Goal: Transaction & Acquisition: Book appointment/travel/reservation

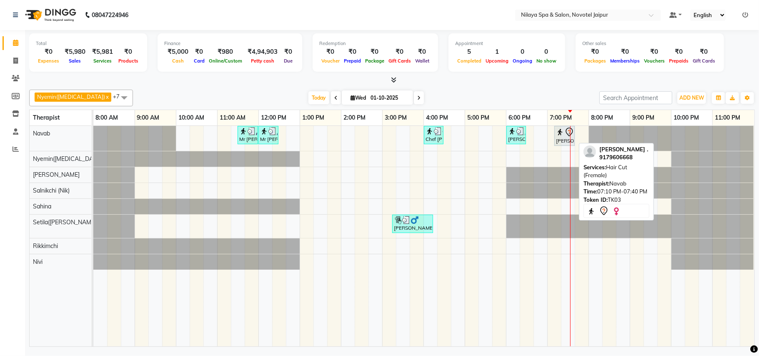
click at [564, 133] on img at bounding box center [560, 132] width 8 height 8
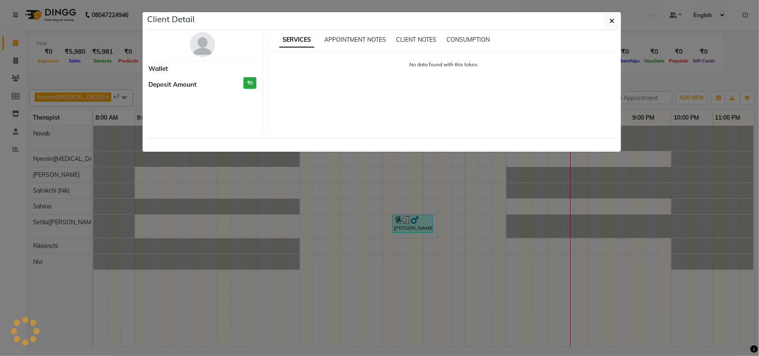
select select "7"
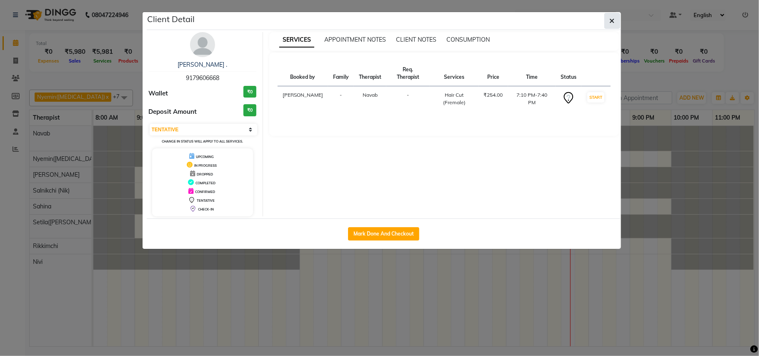
click at [616, 20] on button "button" at bounding box center [612, 21] width 16 height 16
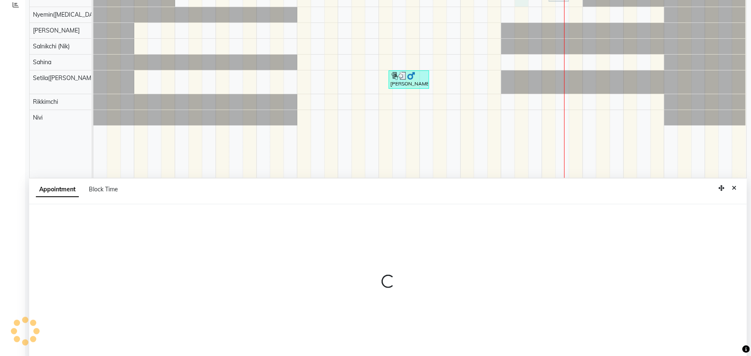
scroll to position [157, 0]
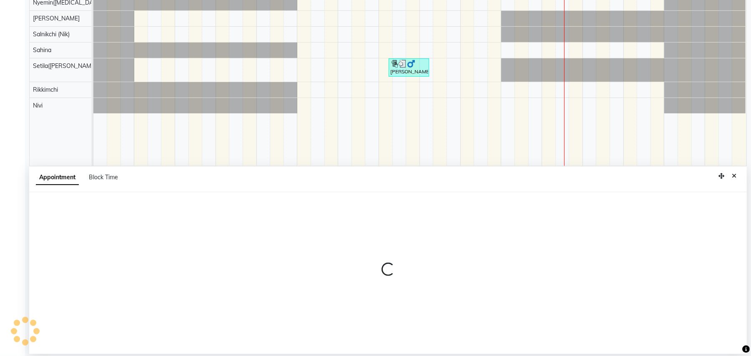
select select "77564"
select select "1095"
select select "tentative"
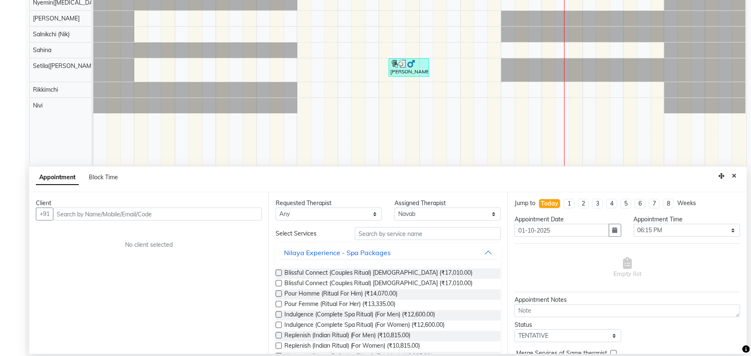
click at [235, 217] on input "text" at bounding box center [157, 214] width 209 height 13
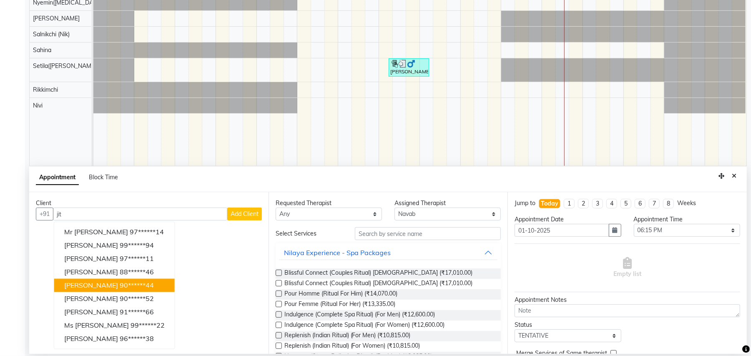
click at [106, 287] on span "[PERSON_NAME]" at bounding box center [91, 285] width 54 height 8
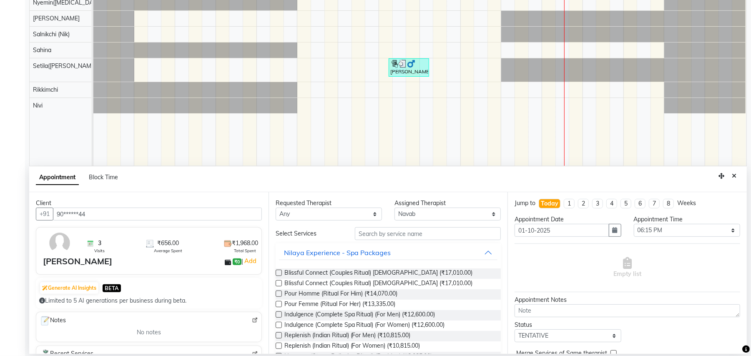
type input "90******44"
click at [407, 235] on input "text" at bounding box center [428, 233] width 146 height 13
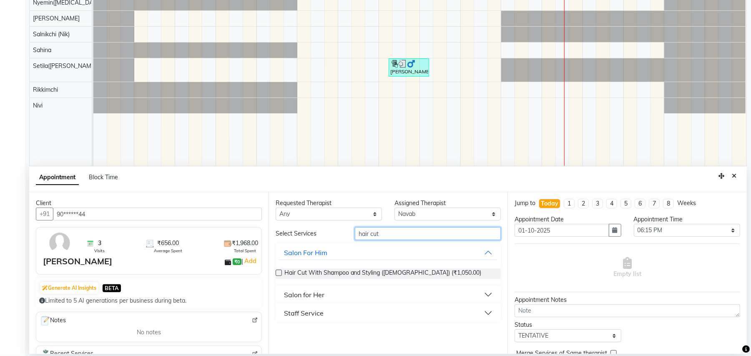
type input "hair cut"
click at [326, 314] on button "Staff Service" at bounding box center [388, 313] width 219 height 15
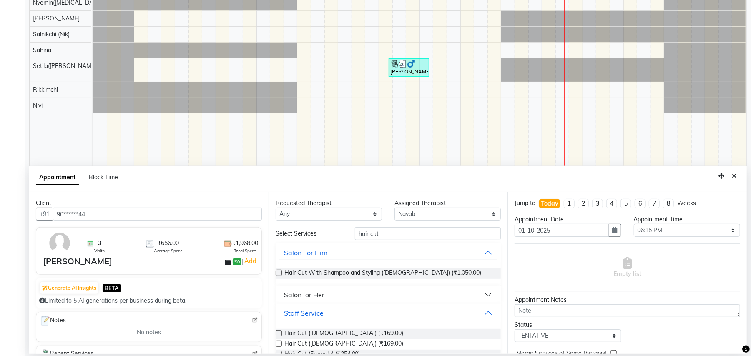
scroll to position [9, 0]
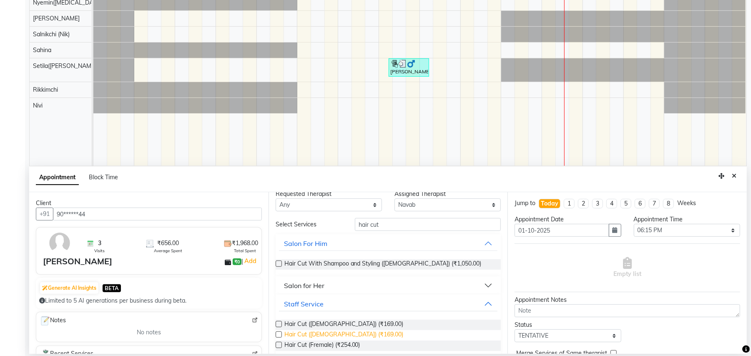
click at [342, 333] on span "Hair Cut ([DEMOGRAPHIC_DATA]) (₹169.00)" at bounding box center [343, 335] width 119 height 10
checkbox input "false"
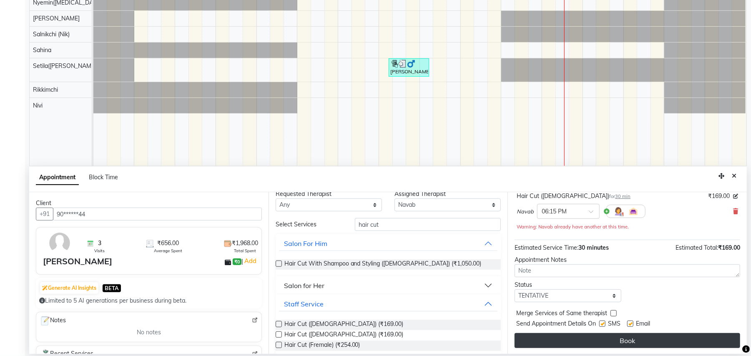
scroll to position [59, 0]
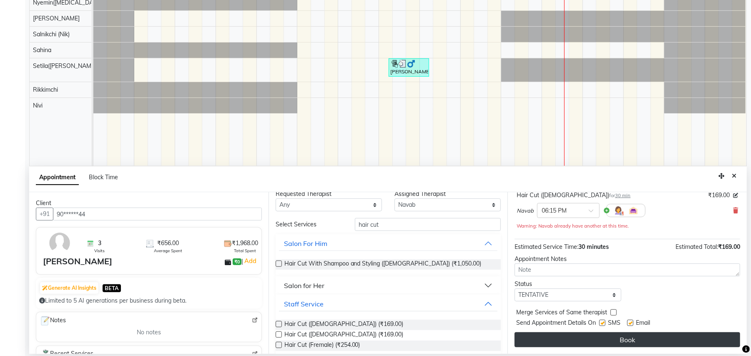
click at [627, 341] on button "Book" at bounding box center [626, 339] width 225 height 15
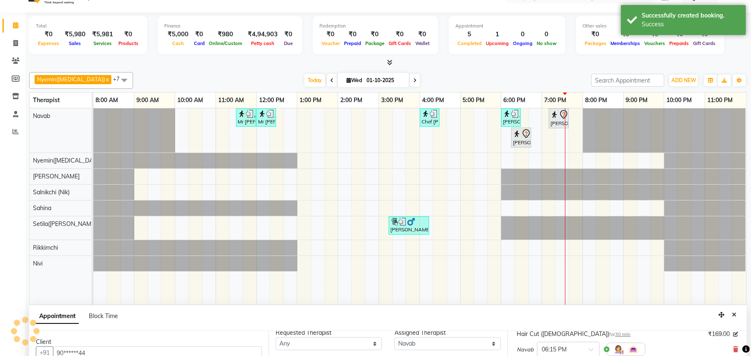
scroll to position [0, 0]
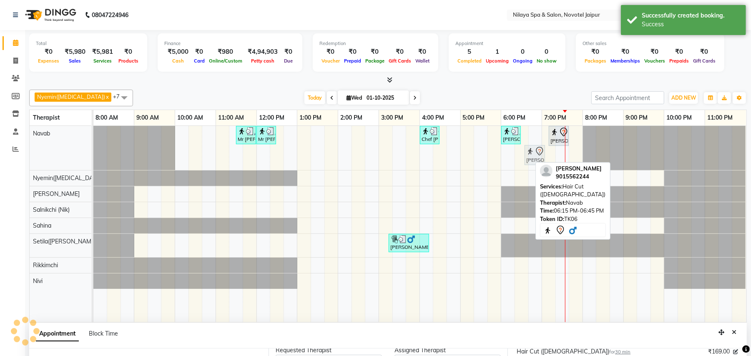
click at [93, 155] on div "Mr [PERSON_NAME], TK02, 11:30 AM-12:00 PM, Shampoo,Conditioner,Blowdry([DEMOGRA…" at bounding box center [93, 148] width 0 height 44
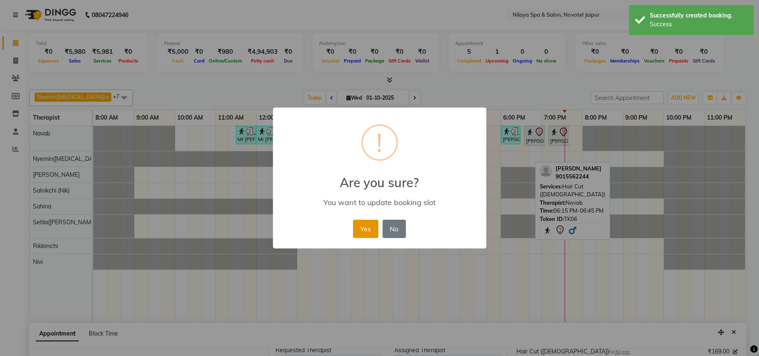
click at [364, 227] on button "Yes" at bounding box center [365, 229] width 25 height 18
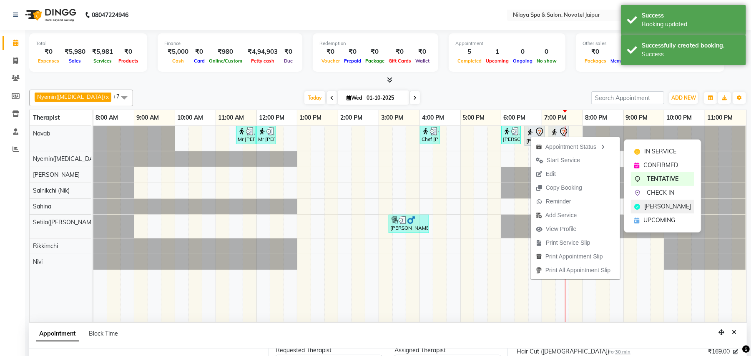
click at [668, 205] on span "[PERSON_NAME]" at bounding box center [667, 206] width 47 height 9
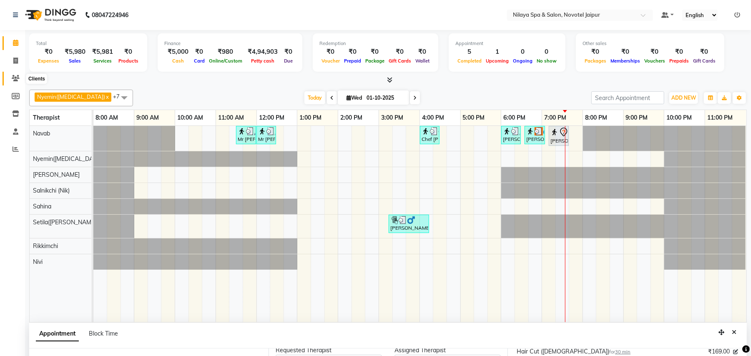
click at [20, 82] on span at bounding box center [15, 79] width 15 height 10
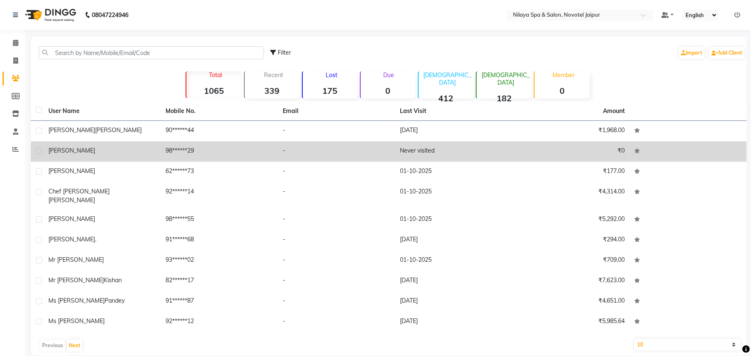
click at [96, 151] on div "[PERSON_NAME]" at bounding box center [101, 150] width 107 height 9
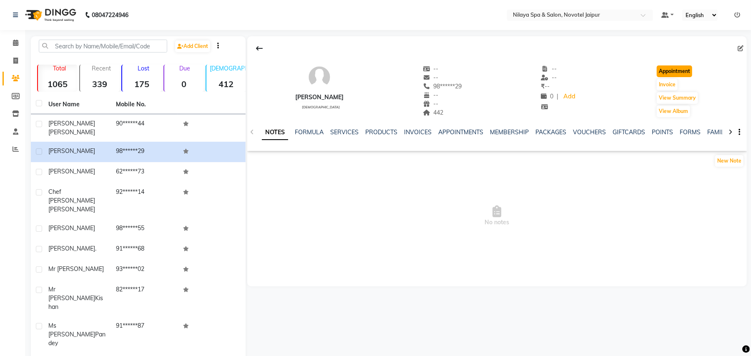
click at [684, 71] on button "Appointment" at bounding box center [673, 71] width 35 height 12
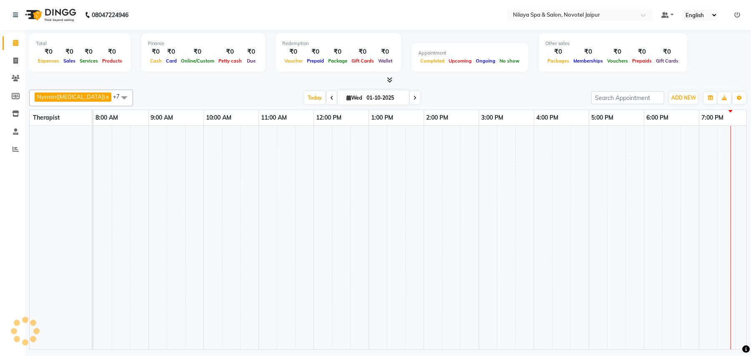
select select "tentative"
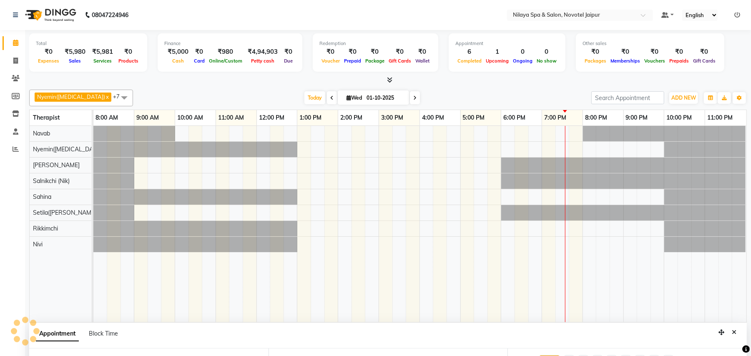
select select "540"
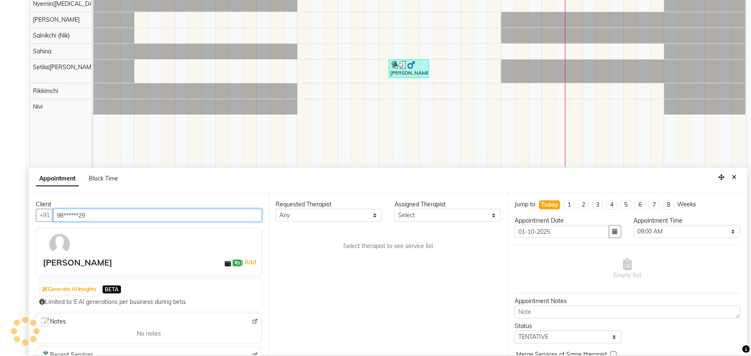
scroll to position [157, 0]
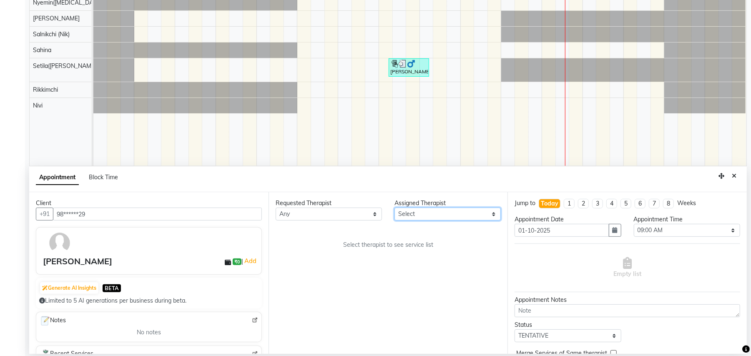
click at [492, 215] on select "Select [PERSON_NAME]([MEDICAL_DATA]) [PERSON_NAME] Rikkimchi [PERSON_NAME] Saln…" at bounding box center [447, 214] width 106 height 13
select select "92785"
click at [394, 208] on select "Select [PERSON_NAME]([MEDICAL_DATA]) [PERSON_NAME] Rikkimchi [PERSON_NAME] Saln…" at bounding box center [447, 214] width 106 height 13
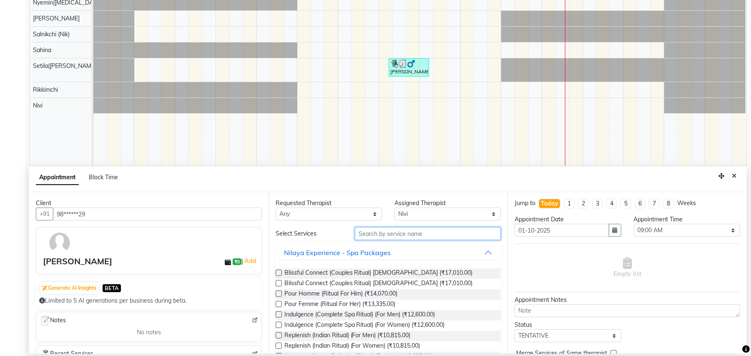
click at [426, 234] on input "text" at bounding box center [428, 233] width 146 height 13
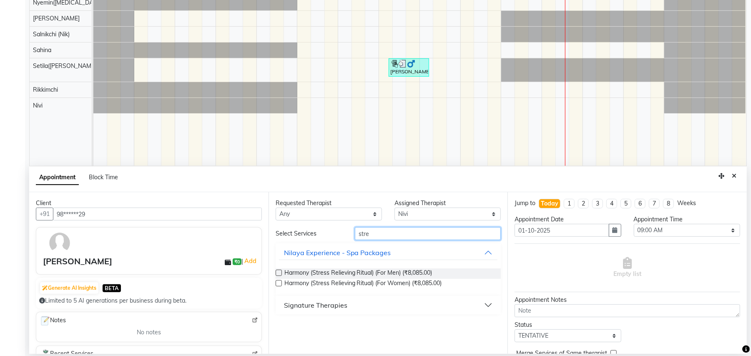
type input "stre"
click at [343, 304] on div "Signature Therapies" at bounding box center [315, 305] width 63 height 10
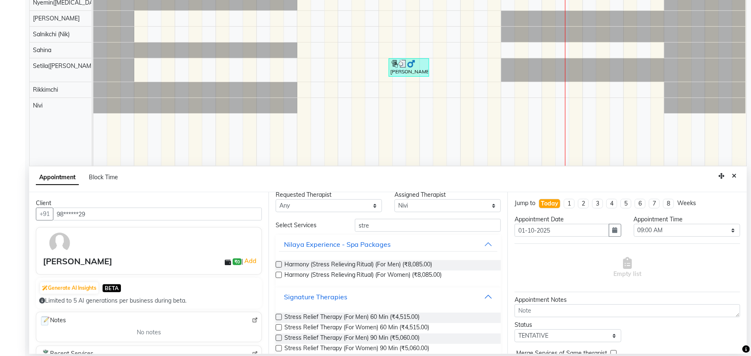
scroll to position [21, 0]
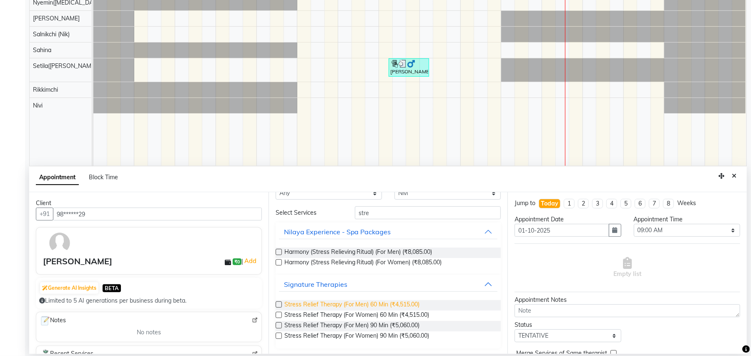
click at [397, 308] on span "Stress Relief Therapy (For Men) 60 Min (₹4,515.00)" at bounding box center [351, 305] width 135 height 10
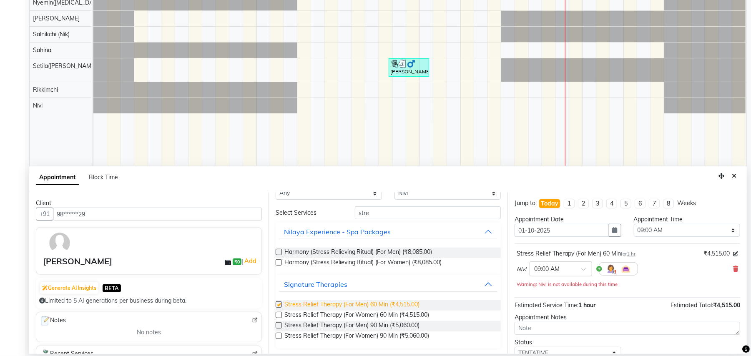
checkbox input "false"
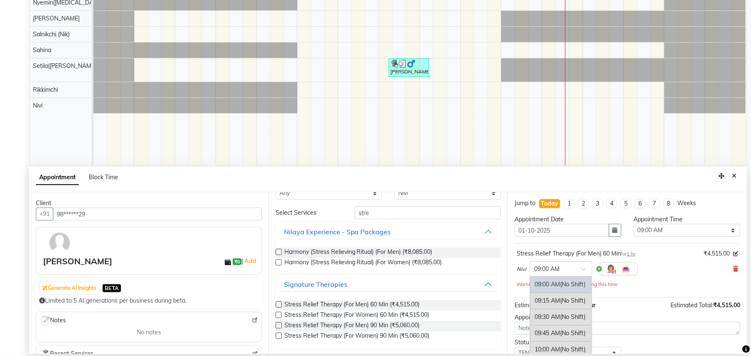
click at [583, 272] on span at bounding box center [586, 271] width 10 height 9
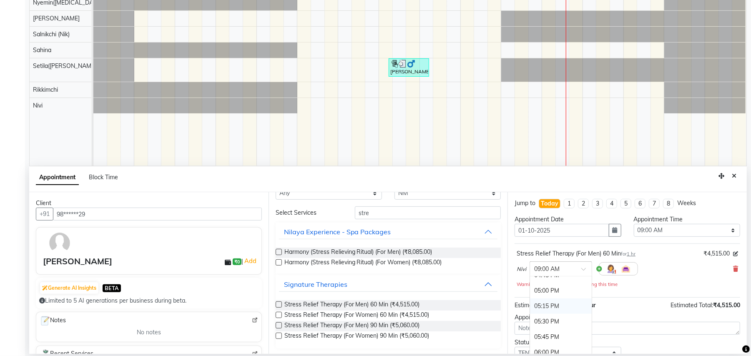
scroll to position [667, 0]
click at [551, 285] on div "07:30 PM" at bounding box center [561, 278] width 62 height 15
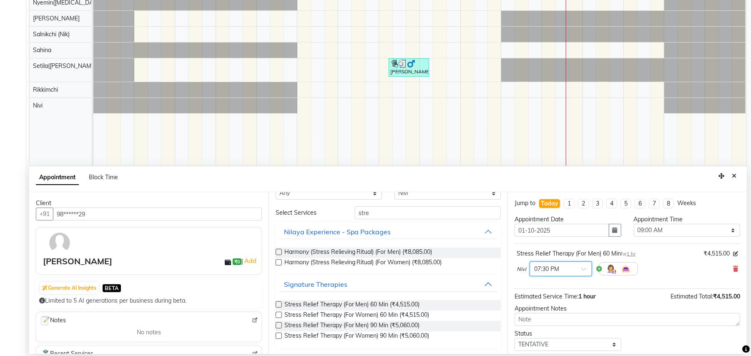
click at [584, 272] on span at bounding box center [586, 271] width 10 height 9
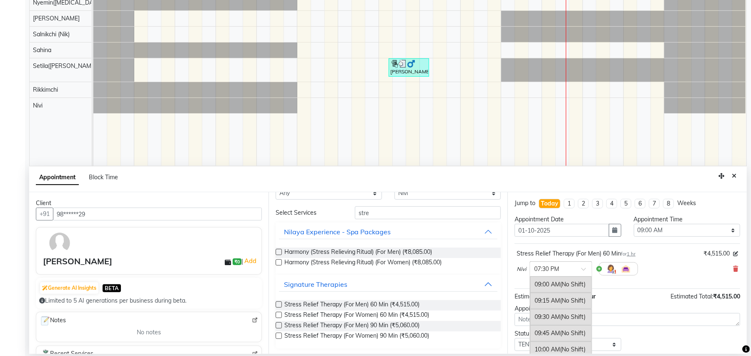
scroll to position [666, 0]
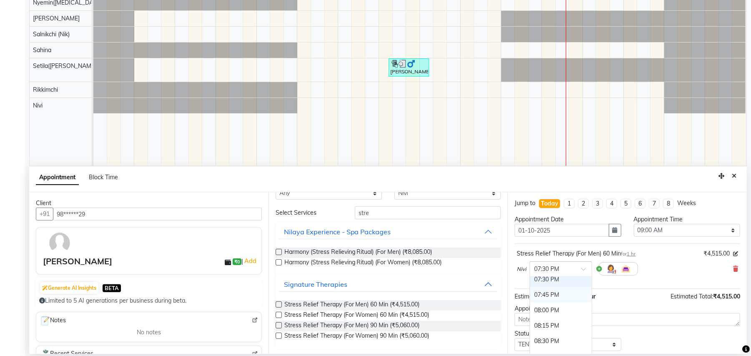
click at [557, 302] on div "07:45 PM" at bounding box center [561, 294] width 62 height 15
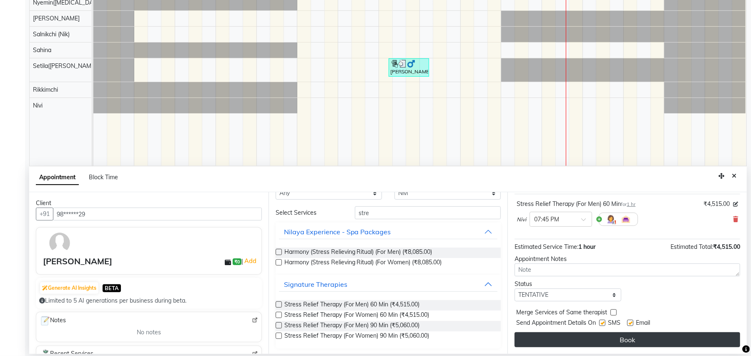
click at [612, 341] on button "Book" at bounding box center [626, 339] width 225 height 15
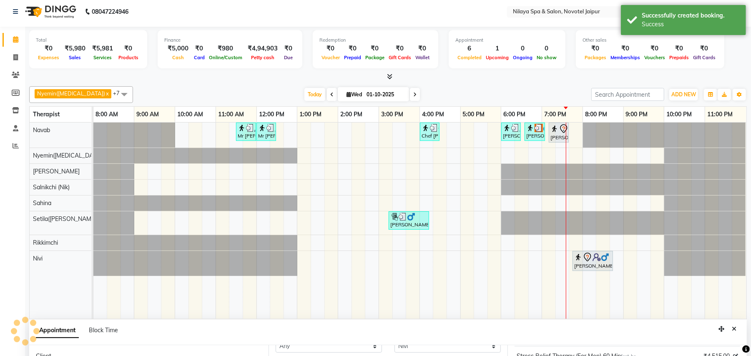
scroll to position [0, 0]
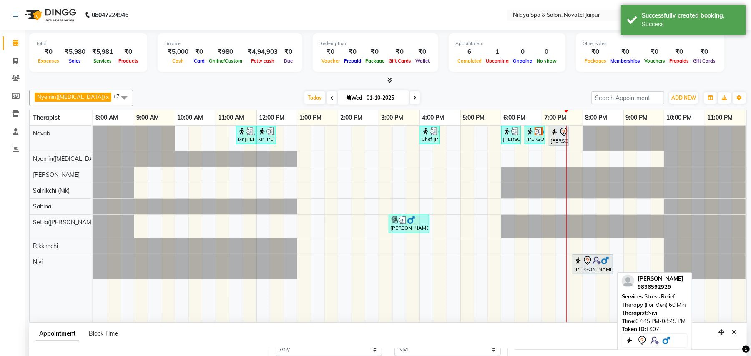
click at [584, 273] on div "[PERSON_NAME], TK07, 07:45 PM-08:45 PM, Stress Relief Therapy (For Men) 60 Min" at bounding box center [592, 264] width 39 height 18
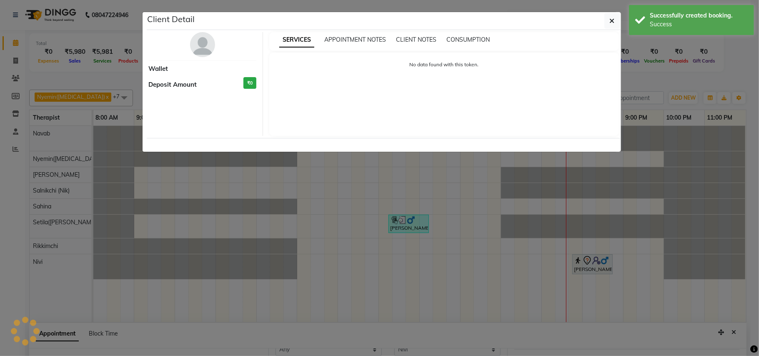
select select "7"
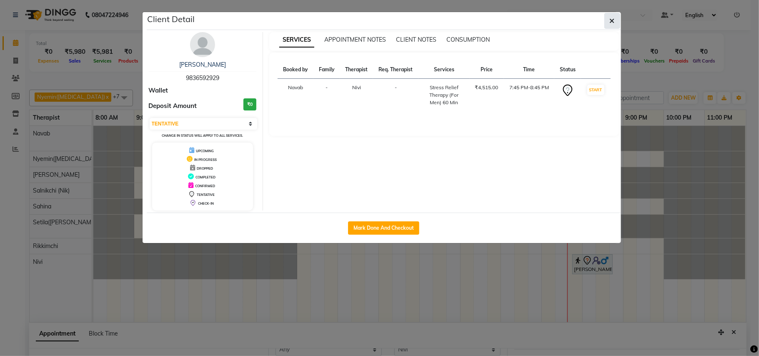
click at [614, 19] on button "button" at bounding box center [612, 21] width 16 height 16
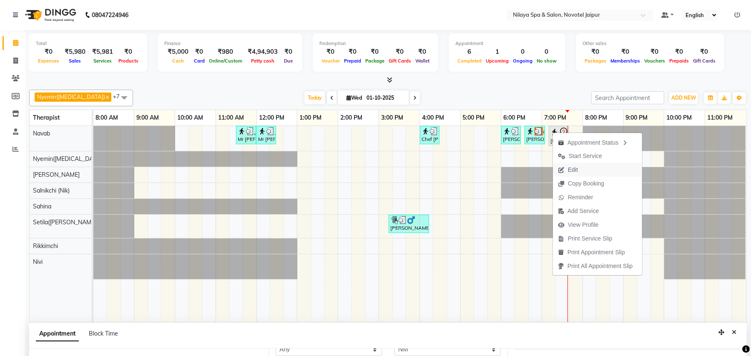
click at [581, 170] on span "Edit" at bounding box center [568, 170] width 30 height 14
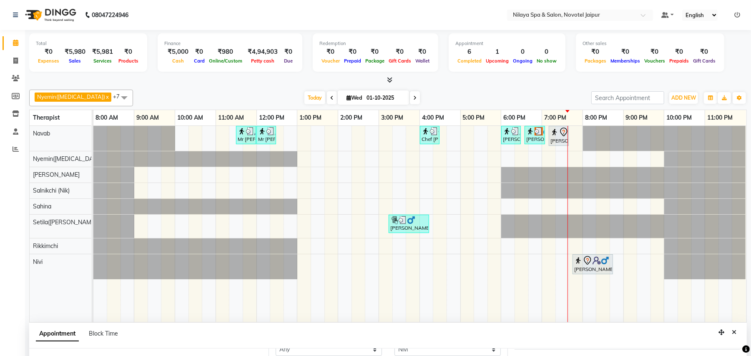
select select "tentative"
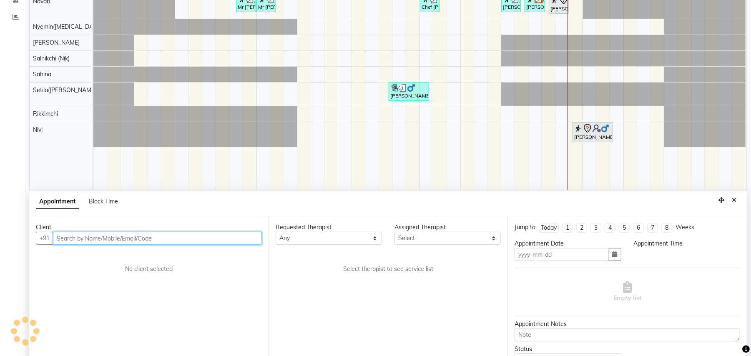
type input "01-10-2025"
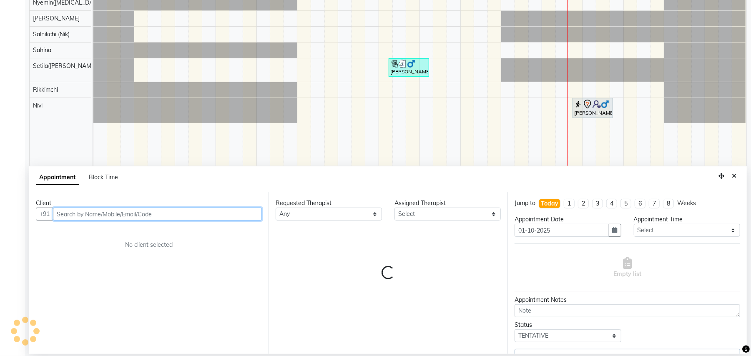
select select "77564"
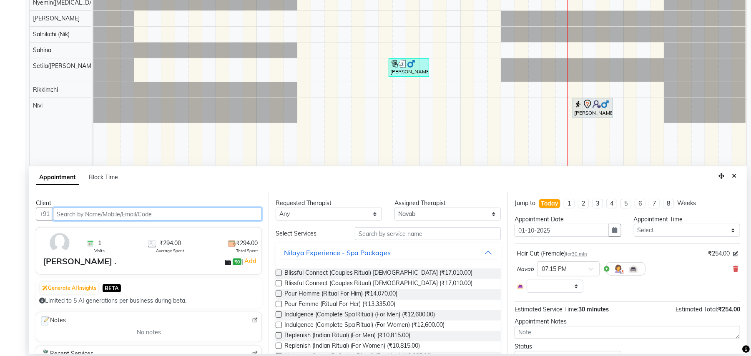
select select "4120"
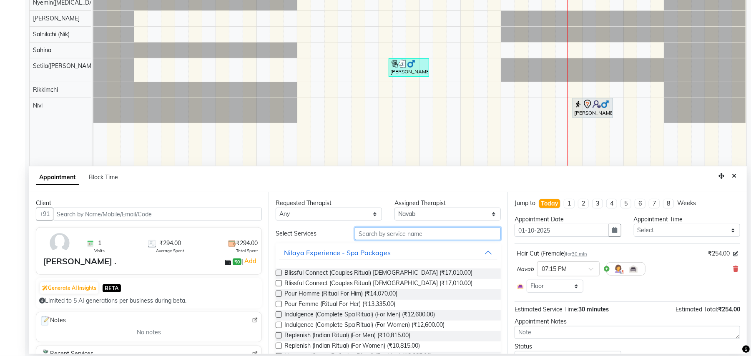
click at [418, 232] on input "text" at bounding box center [428, 233] width 146 height 13
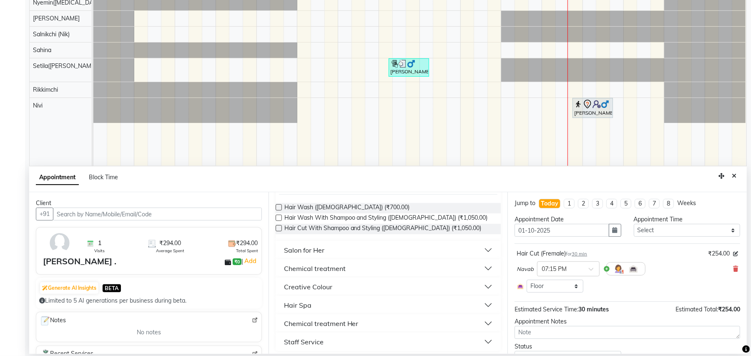
scroll to position [69, 0]
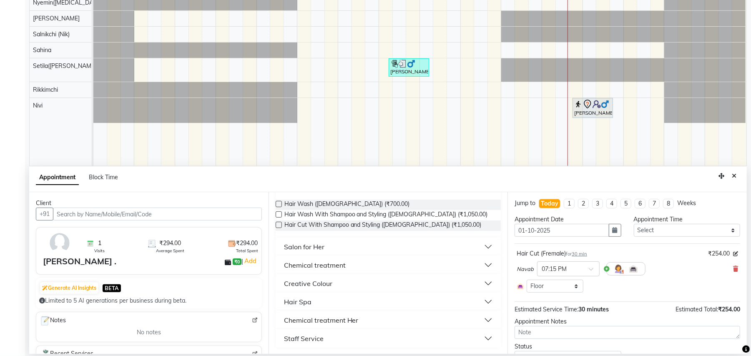
click at [315, 337] on div "Staff Service" at bounding box center [304, 338] width 40 height 10
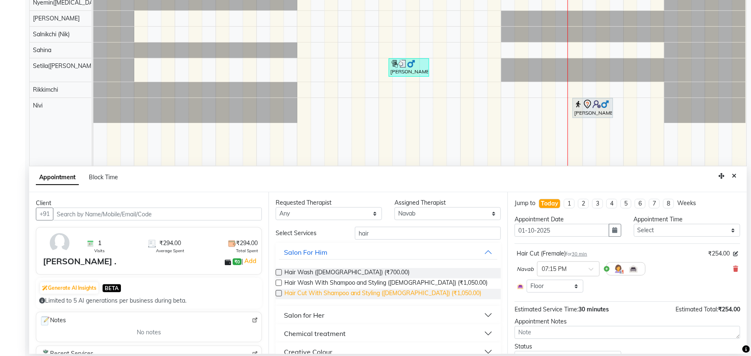
scroll to position [0, 0]
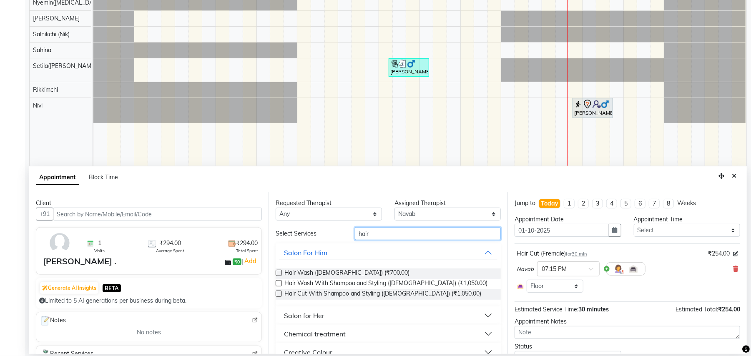
click at [396, 234] on input "hair" at bounding box center [428, 233] width 146 height 13
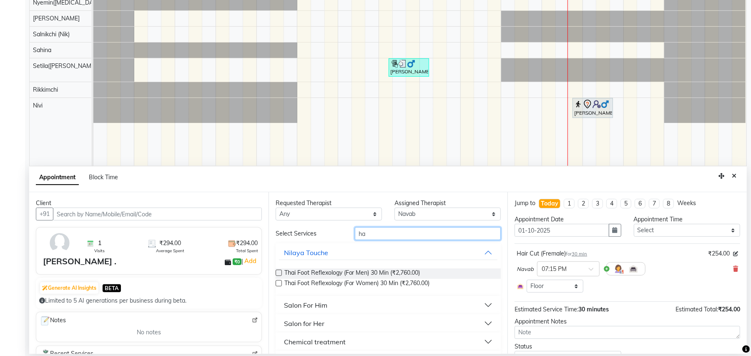
type input "h"
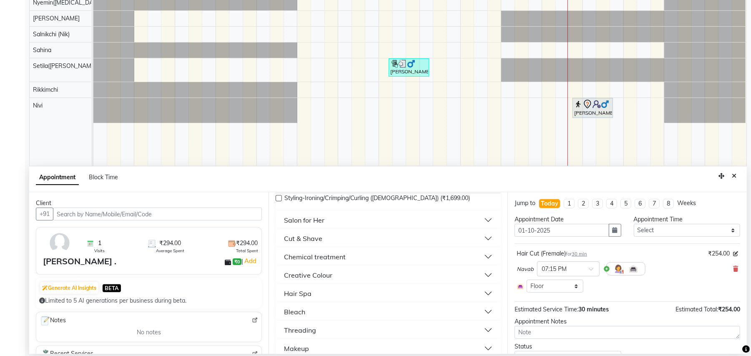
scroll to position [436, 0]
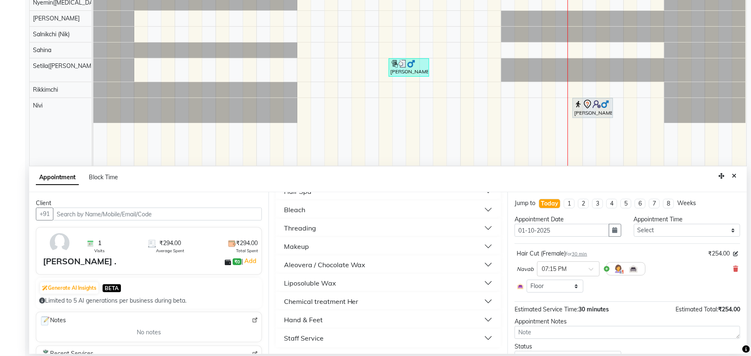
click at [319, 337] on div "Staff Service" at bounding box center [304, 338] width 40 height 10
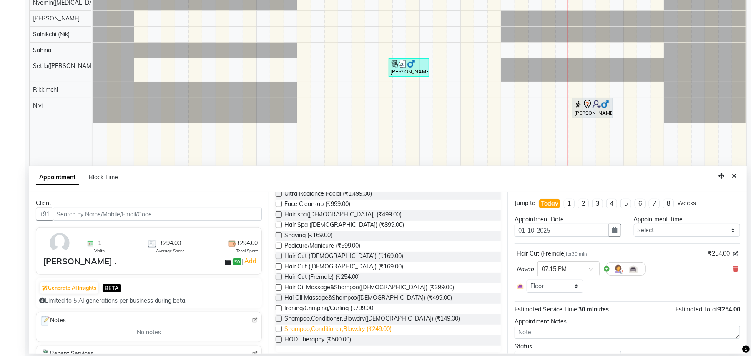
scroll to position [605, 0]
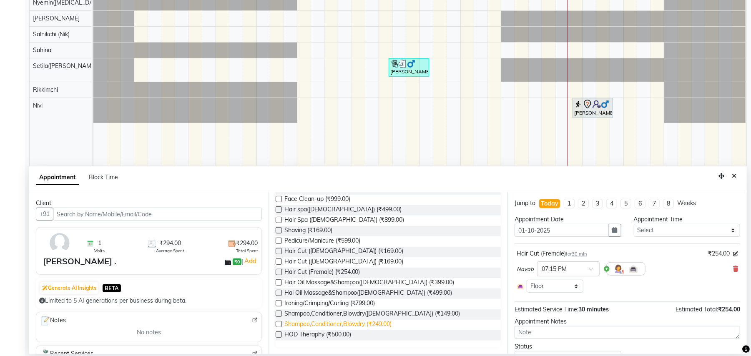
click at [391, 326] on span "Shampoo,Conditioner,Blowdry (₹249.00)" at bounding box center [338, 325] width 108 height 10
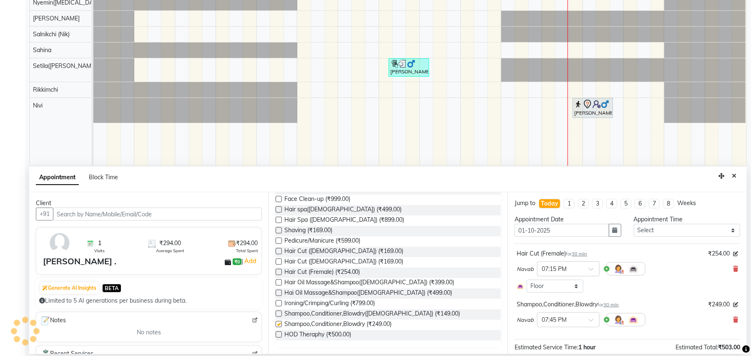
checkbox input "false"
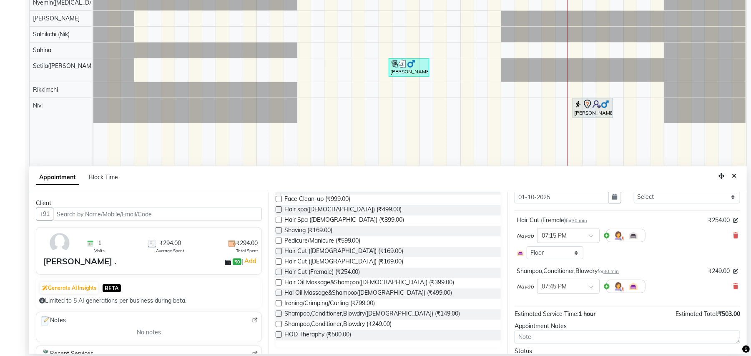
scroll to position [77, 0]
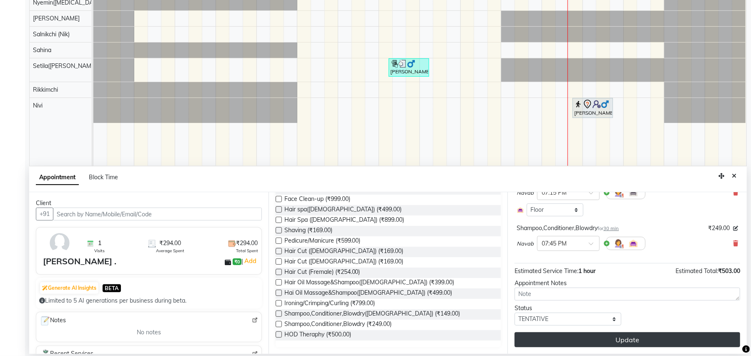
click at [603, 342] on button "Update" at bounding box center [626, 339] width 225 height 15
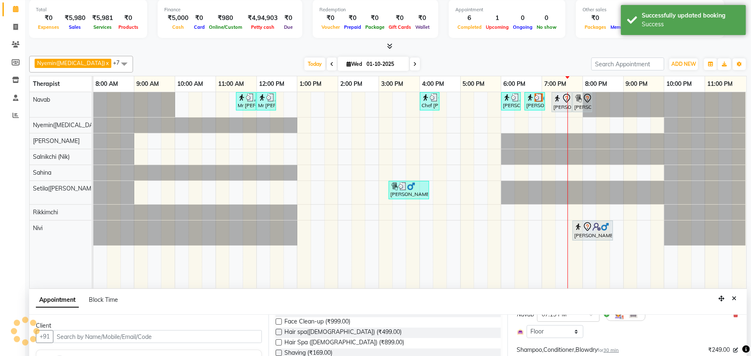
scroll to position [0, 0]
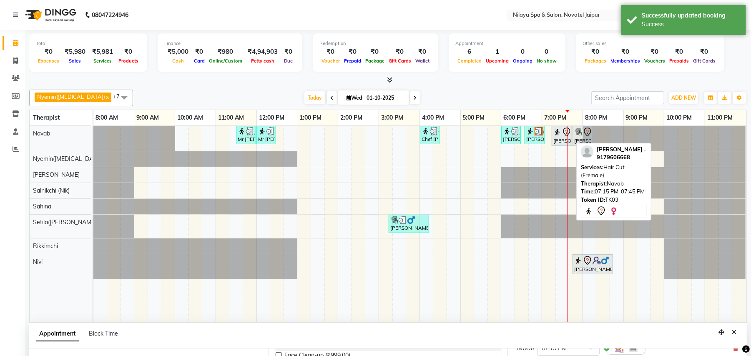
click at [562, 132] on icon at bounding box center [566, 132] width 10 height 10
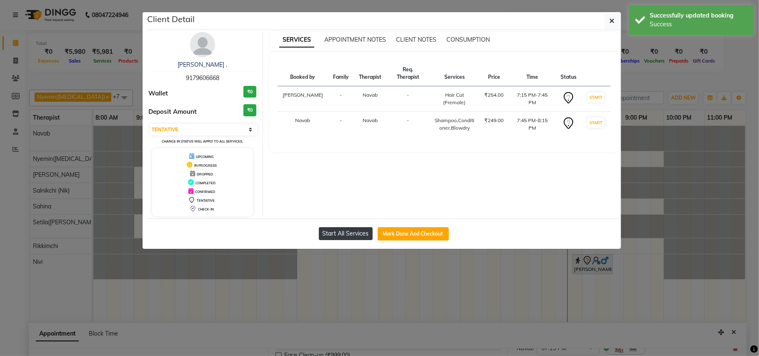
click at [357, 236] on button "Start All Services" at bounding box center [346, 233] width 54 height 13
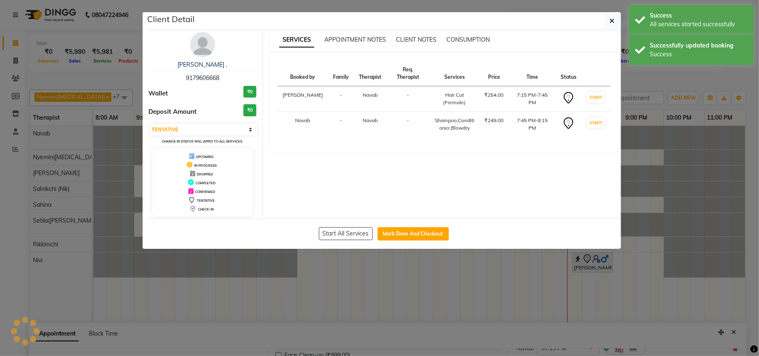
select select "1"
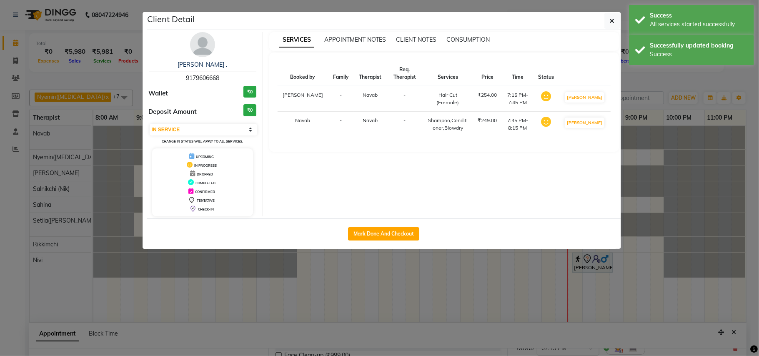
click at [430, 233] on div "Mark Done And Checkout" at bounding box center [384, 233] width 474 height 30
click at [397, 237] on button "Mark Done And Checkout" at bounding box center [383, 233] width 71 height 13
select select "service"
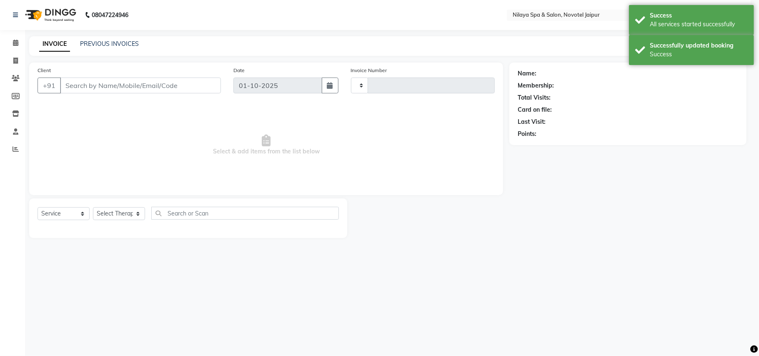
type input "0871"
select select "8197"
type input "91******68"
select select "77564"
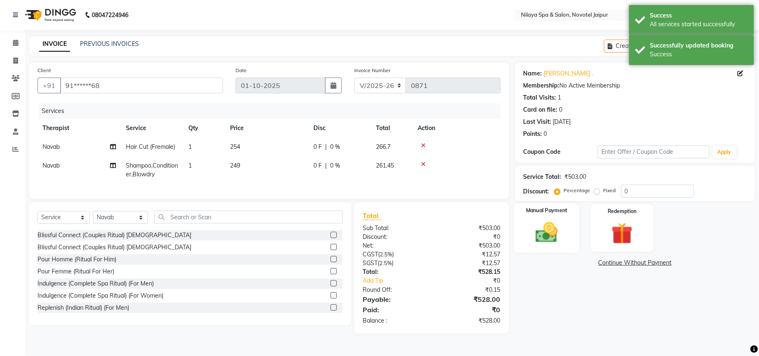
click at [567, 236] on div "Manual Payment" at bounding box center [546, 227] width 65 height 49
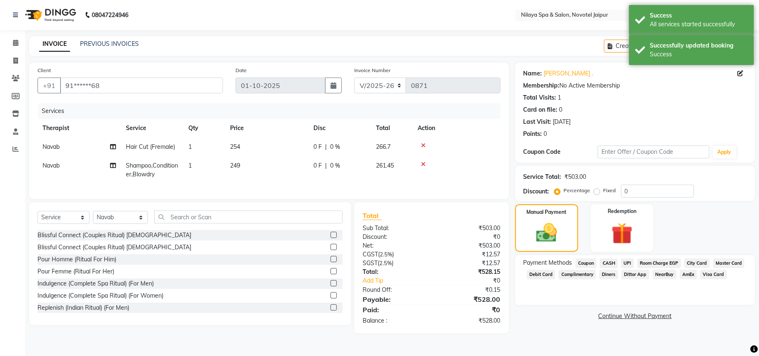
click at [629, 261] on span "UPI" at bounding box center [627, 263] width 13 height 10
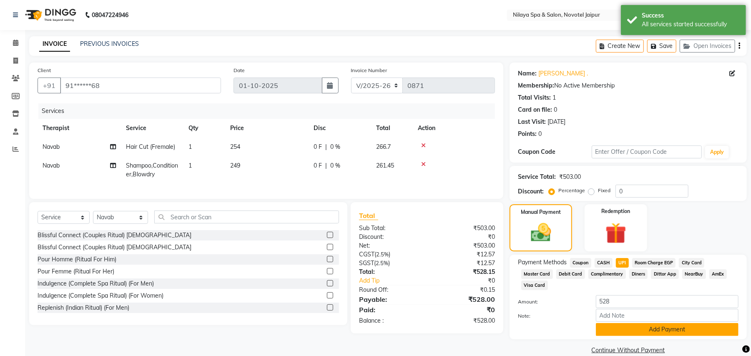
click at [627, 323] on button "Add Payment" at bounding box center [667, 329] width 143 height 13
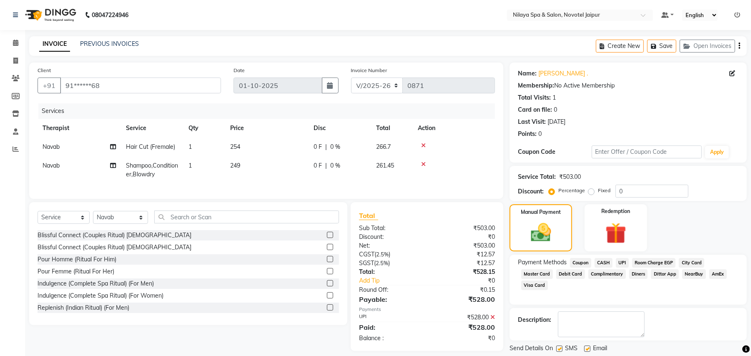
scroll to position [42, 0]
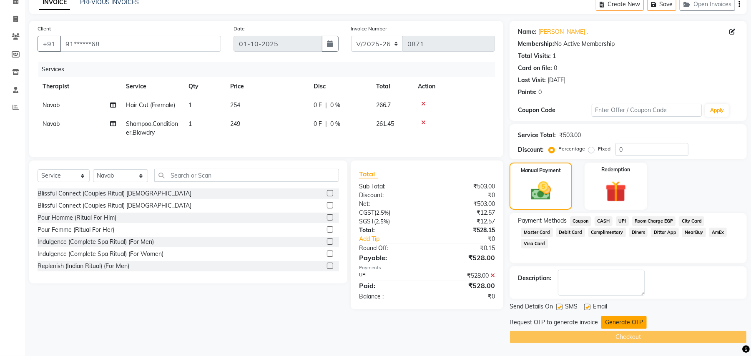
click at [622, 325] on button "Generate OTP" at bounding box center [623, 322] width 45 height 13
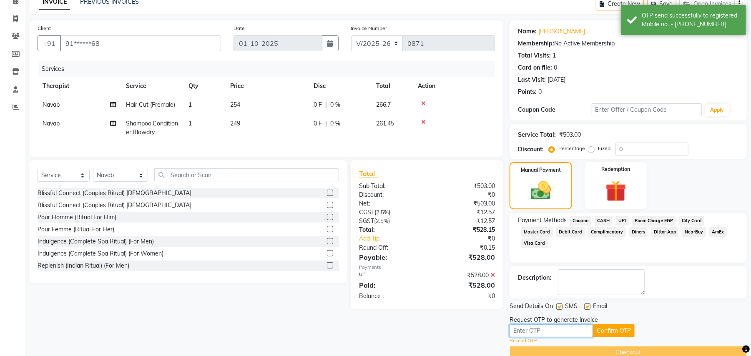
click at [559, 330] on input "text" at bounding box center [550, 330] width 83 height 13
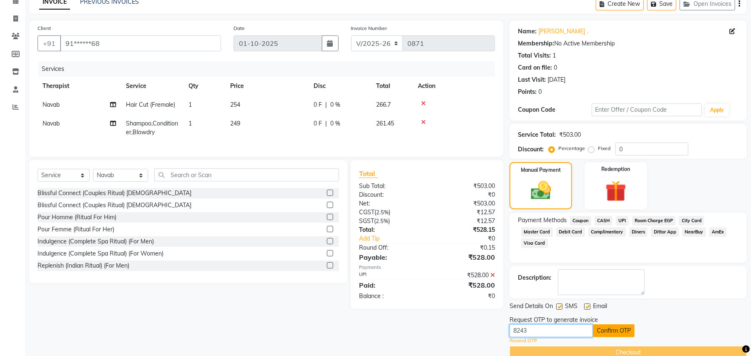
type input "8243"
click at [606, 333] on button "Confirm OTP" at bounding box center [614, 330] width 42 height 13
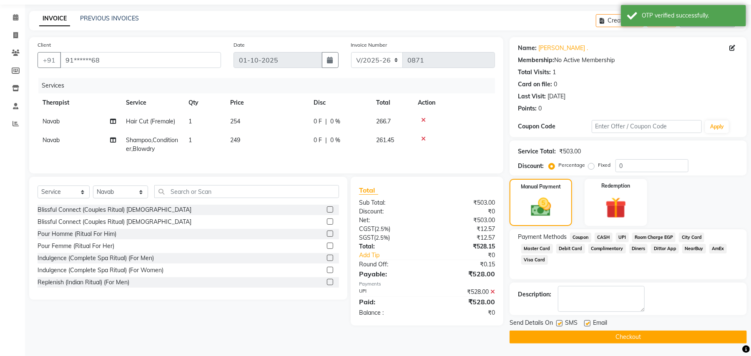
scroll to position [26, 0]
click at [605, 333] on button "Checkout" at bounding box center [627, 337] width 237 height 13
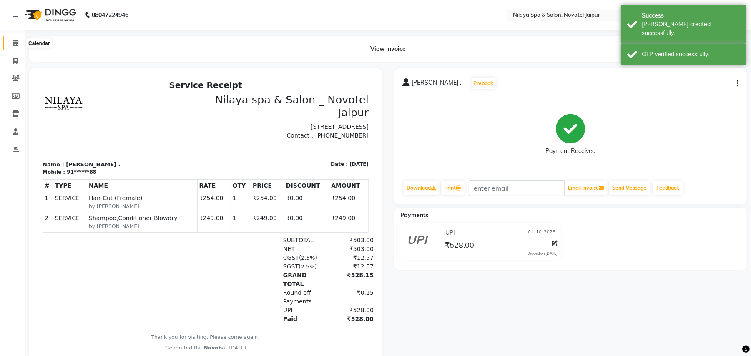
click at [15, 41] on icon at bounding box center [15, 43] width 5 height 6
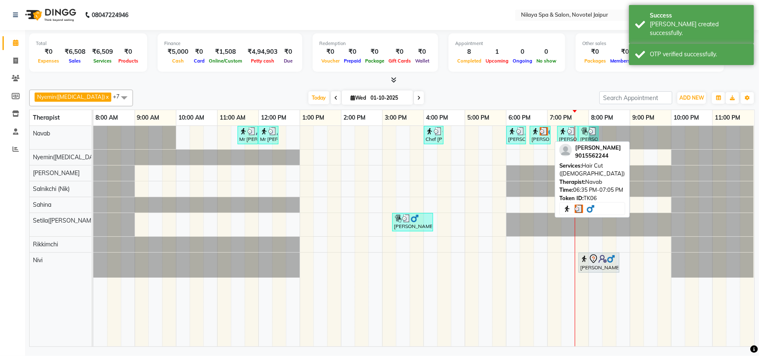
click at [545, 134] on img at bounding box center [544, 131] width 8 height 8
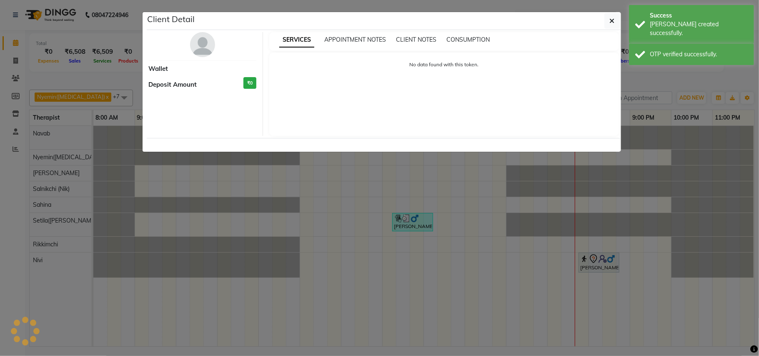
select select "3"
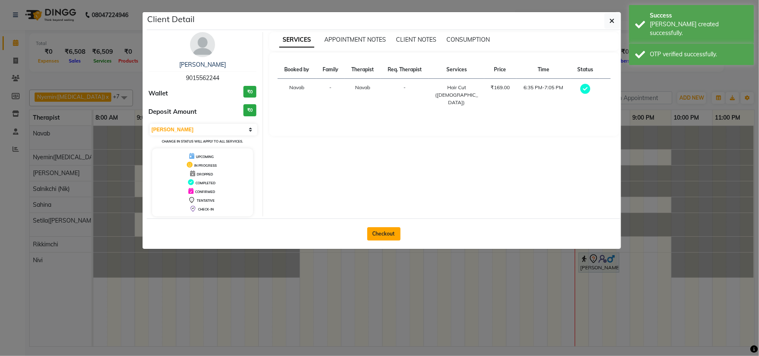
click at [385, 235] on button "Checkout" at bounding box center [383, 233] width 33 height 13
select select "service"
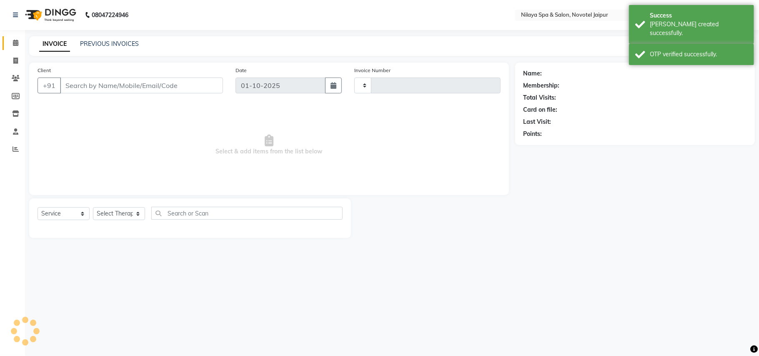
type input "0872"
select select "8197"
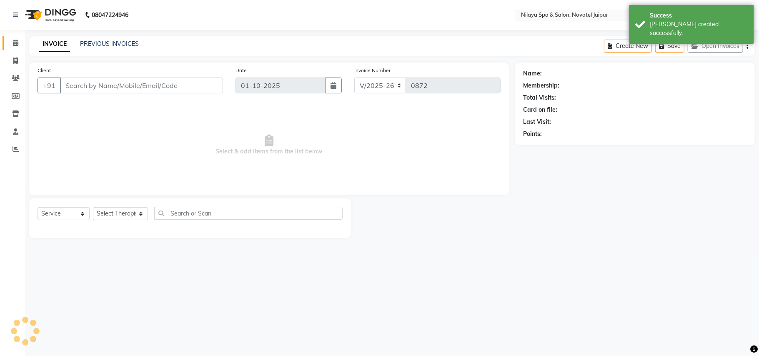
type input "90******44"
select select "77564"
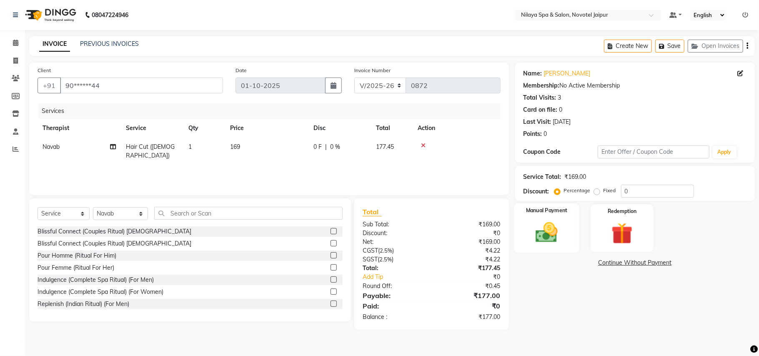
click at [559, 231] on img at bounding box center [546, 233] width 36 height 26
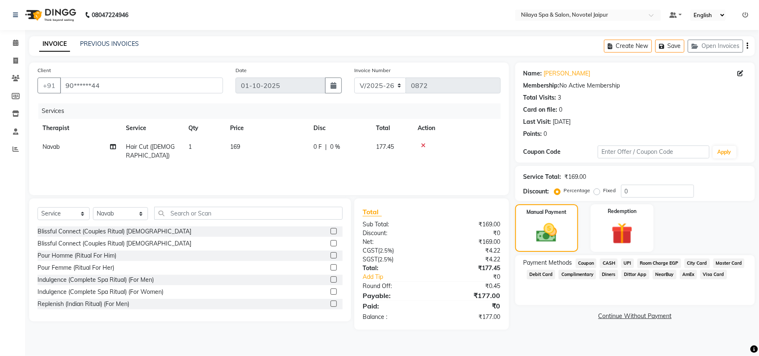
click at [628, 264] on span "UPI" at bounding box center [627, 263] width 13 height 10
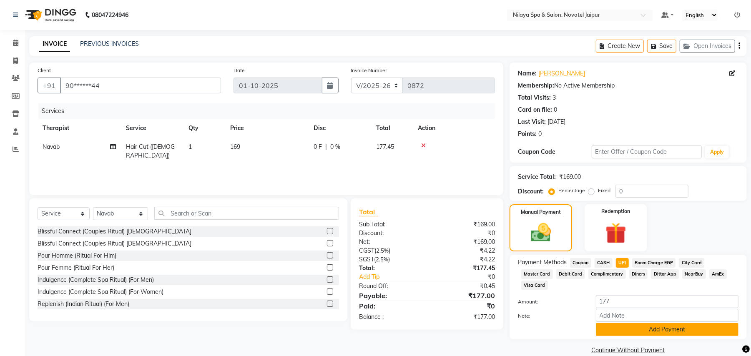
click at [675, 323] on button "Add Payment" at bounding box center [667, 329] width 143 height 13
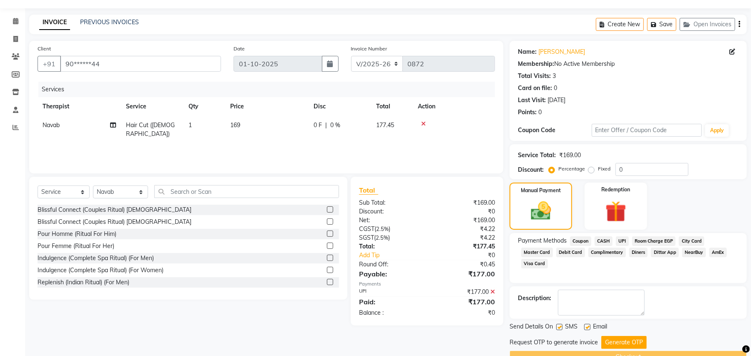
scroll to position [42, 0]
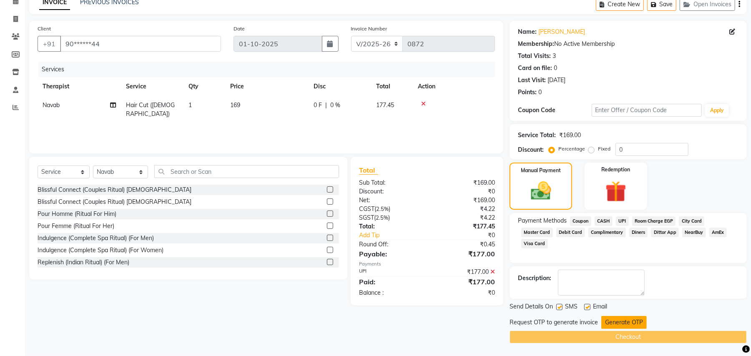
click at [629, 319] on button "Generate OTP" at bounding box center [623, 322] width 45 height 13
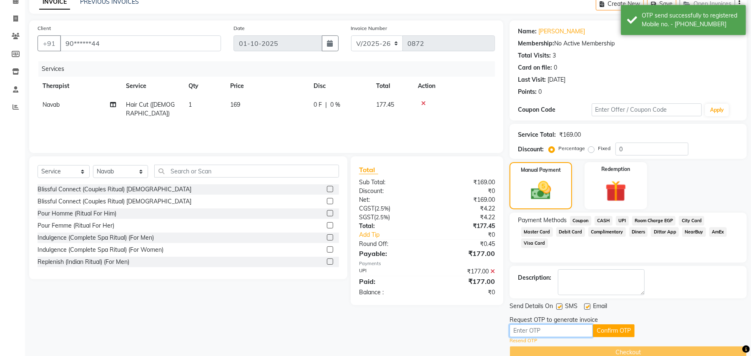
click at [563, 328] on input "text" at bounding box center [550, 330] width 83 height 13
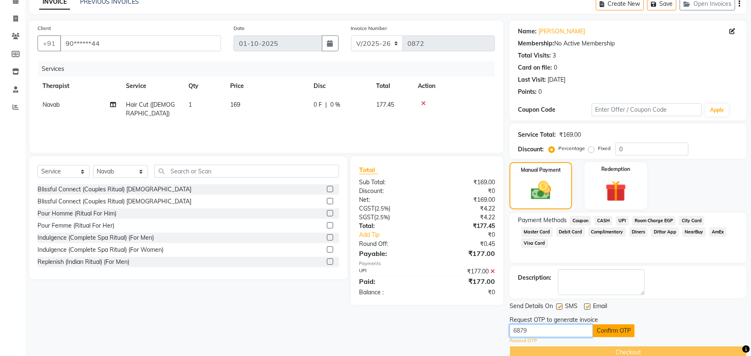
type input "6879"
click at [622, 326] on button "Confirm OTP" at bounding box center [614, 330] width 42 height 13
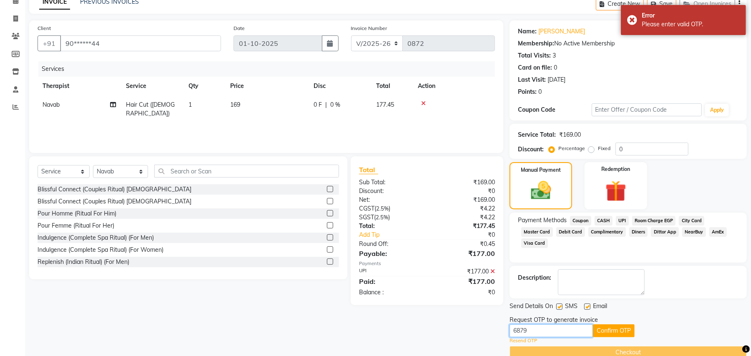
drag, startPoint x: 553, startPoint y: 332, endPoint x: 477, endPoint y: 332, distance: 75.4
click at [477, 332] on div "Client +91 90******44 Date [DATE] Invoice Number V/2025 V/[PHONE_NUMBER] Servic…" at bounding box center [388, 189] width 730 height 338
click at [526, 341] on link "Resend OTP" at bounding box center [523, 340] width 28 height 7
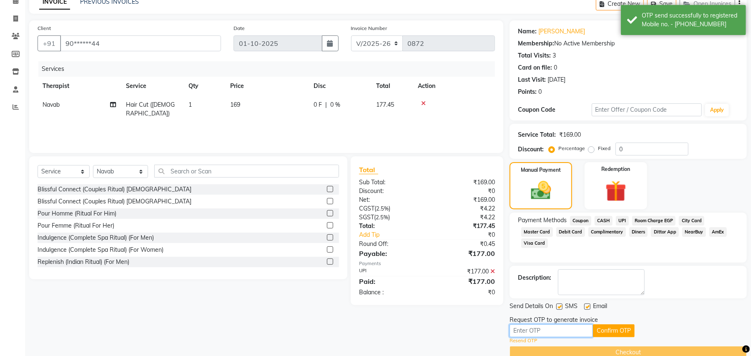
click at [555, 330] on input "text" at bounding box center [550, 330] width 83 height 13
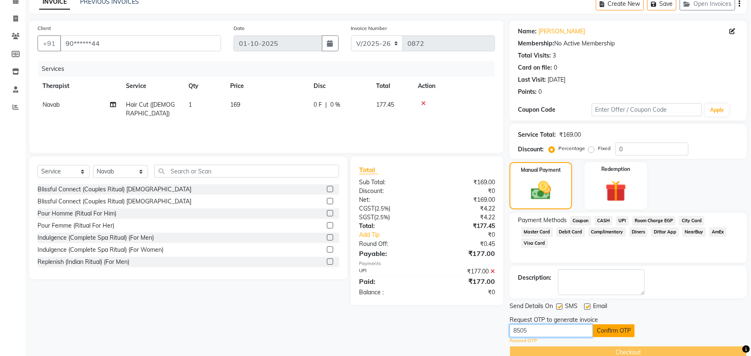
type input "8505"
click at [621, 332] on button "Confirm OTP" at bounding box center [614, 330] width 42 height 13
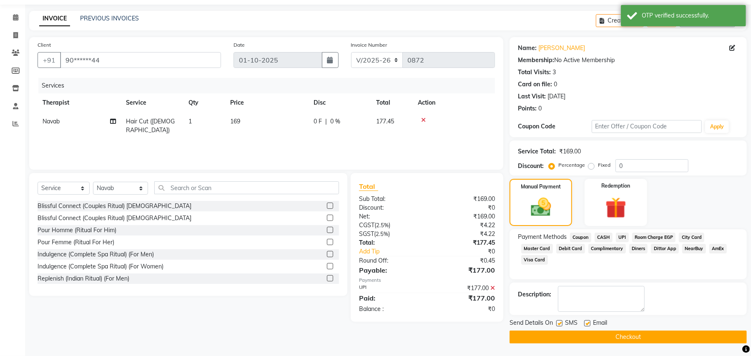
click at [619, 338] on button "Checkout" at bounding box center [627, 337] width 237 height 13
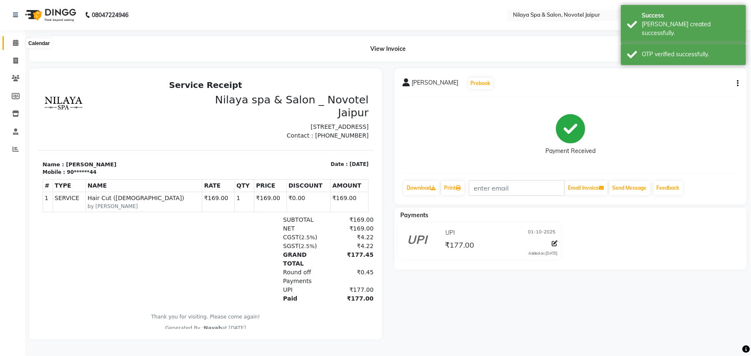
click at [12, 39] on span at bounding box center [15, 43] width 15 height 10
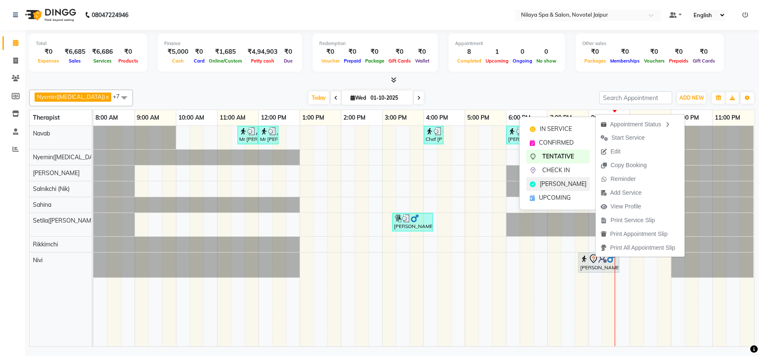
click at [554, 185] on span "[PERSON_NAME]" at bounding box center [563, 184] width 47 height 9
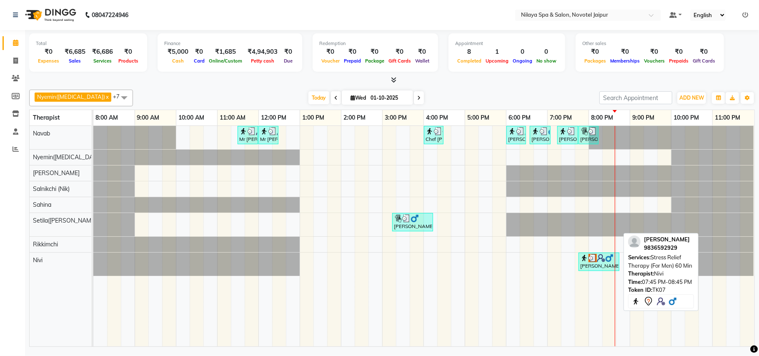
click at [604, 266] on div "[PERSON_NAME], TK07, 07:45 PM-08:45 PM, Stress Relief Therapy (For Men) 60 Min" at bounding box center [598, 262] width 39 height 16
select select "3"
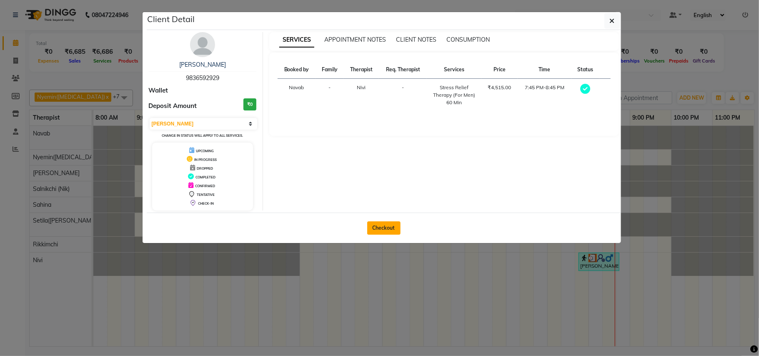
click at [381, 225] on button "Checkout" at bounding box center [383, 227] width 33 height 13
select select "service"
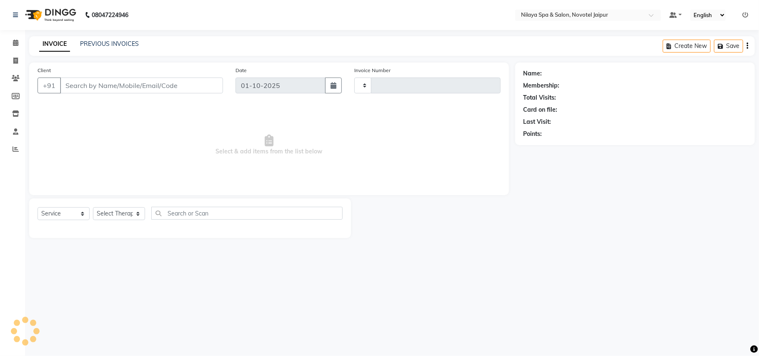
type input "0873"
select select "8197"
type input "98******29"
select select "92785"
